Goal: Find specific page/section: Find specific page/section

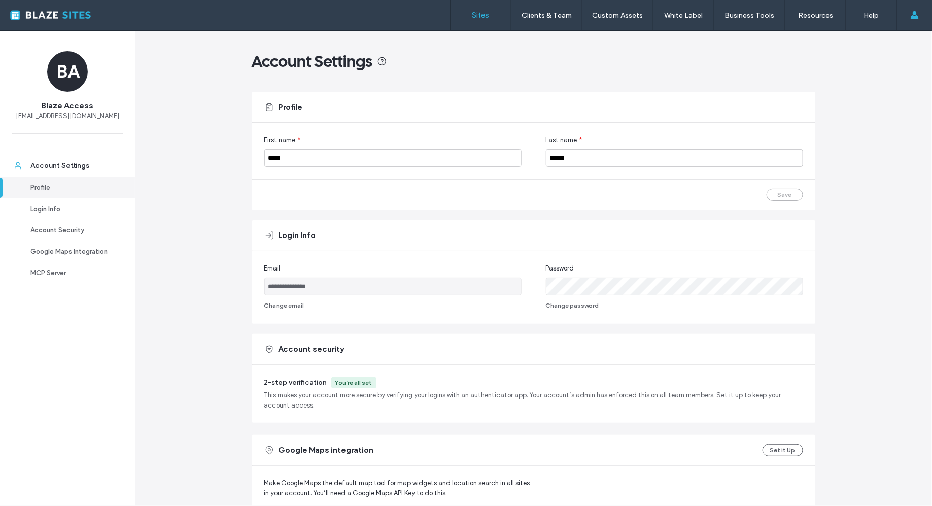
click at [471, 22] on link "Sites" at bounding box center [480, 15] width 60 height 30
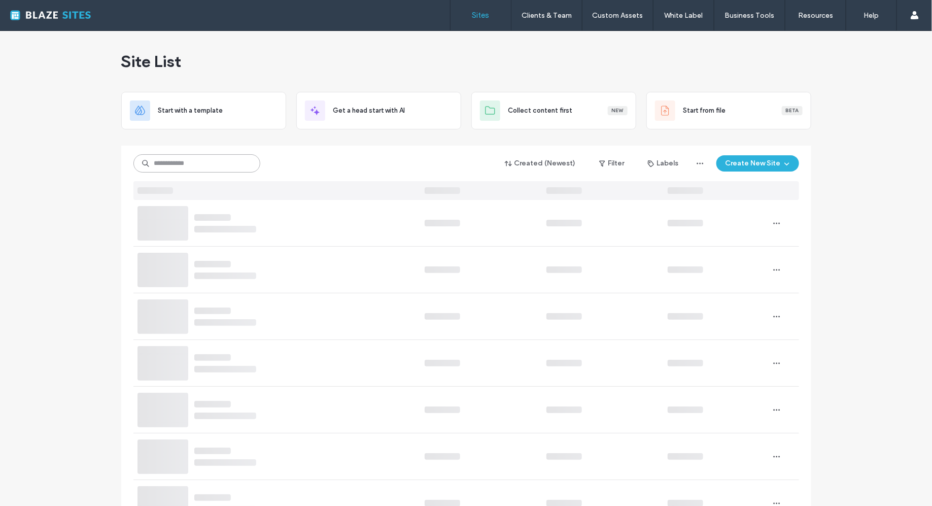
click at [214, 162] on input at bounding box center [196, 163] width 127 height 18
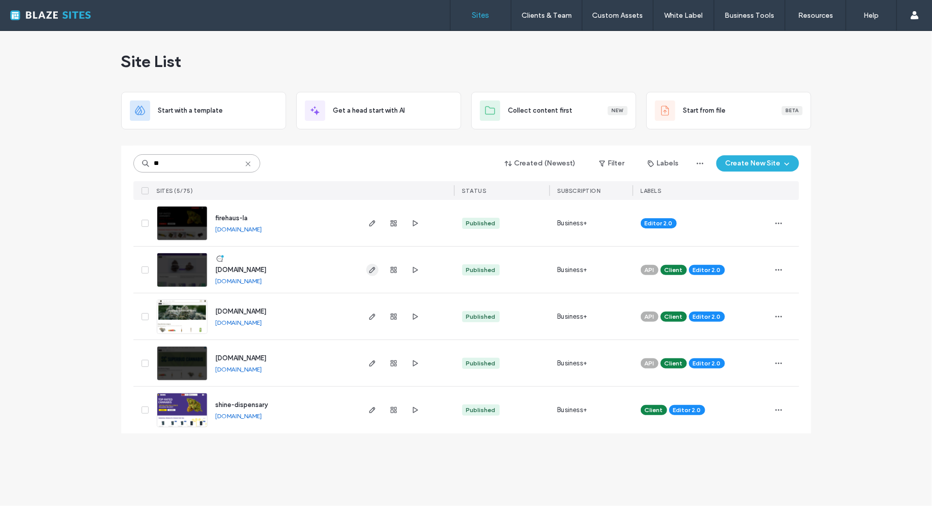
type input "**"
click at [371, 272] on icon "button" at bounding box center [372, 270] width 8 height 8
